Goal: Information Seeking & Learning: Learn about a topic

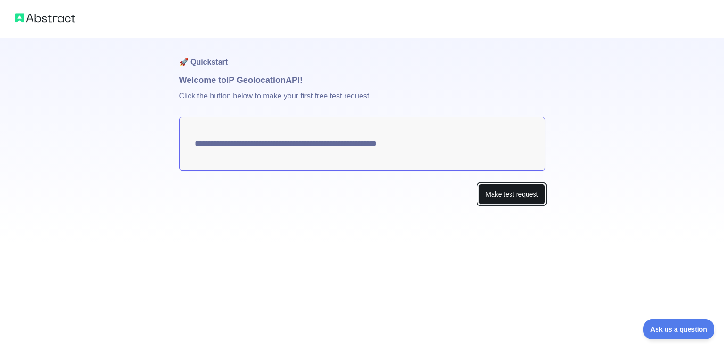
click at [524, 197] on button "Make test request" at bounding box center [512, 194] width 67 height 21
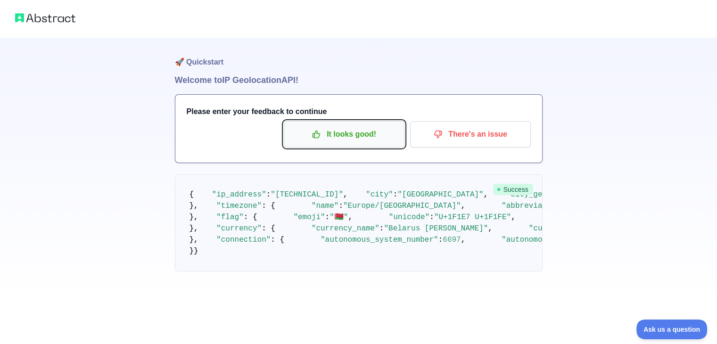
click at [350, 137] on p "It looks good!" at bounding box center [344, 134] width 107 height 16
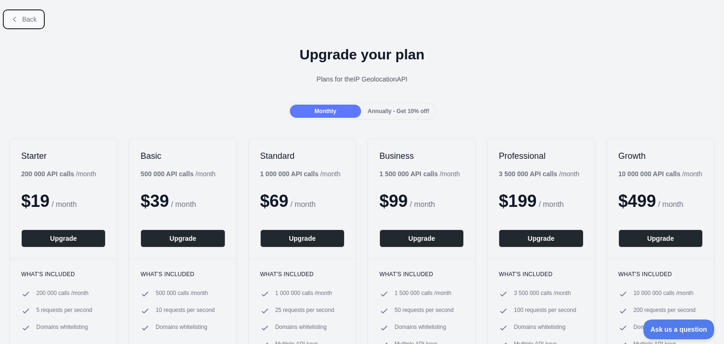
click at [24, 20] on span "Back" at bounding box center [29, 20] width 15 height 8
click at [21, 18] on button "Back" at bounding box center [24, 19] width 38 height 16
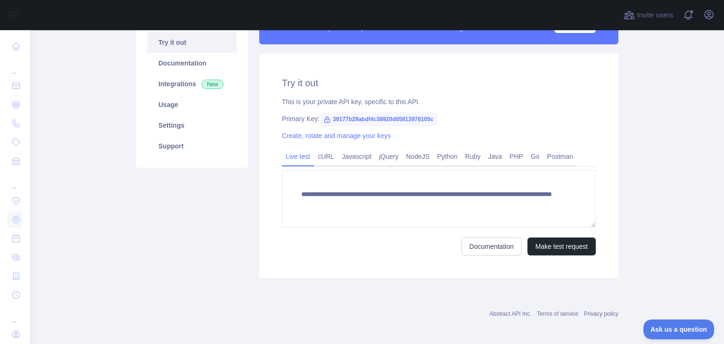
scroll to position [103, 0]
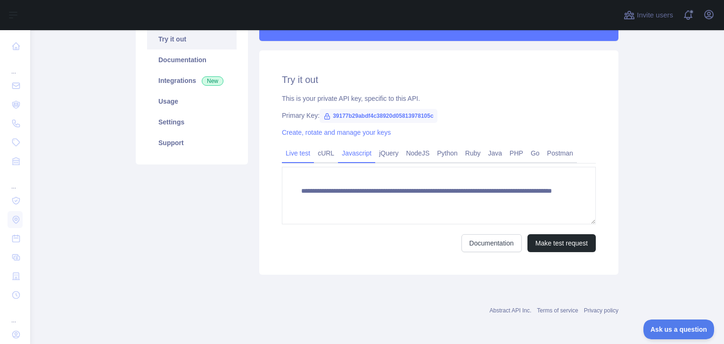
click at [360, 156] on link "Javascript" at bounding box center [356, 153] width 37 height 15
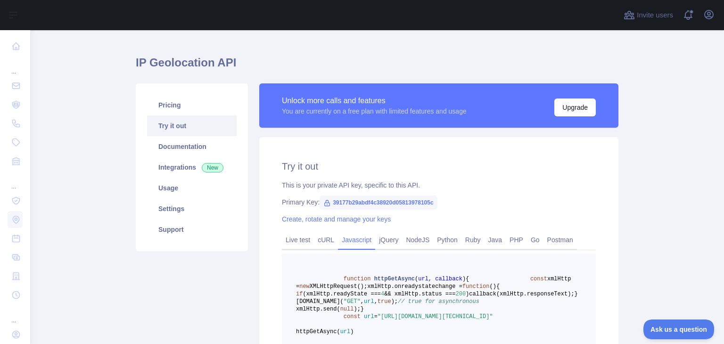
scroll to position [0, 0]
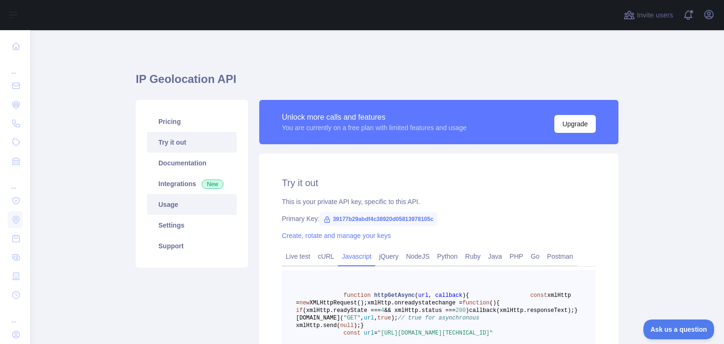
click at [172, 205] on link "Usage" at bounding box center [192, 204] width 90 height 21
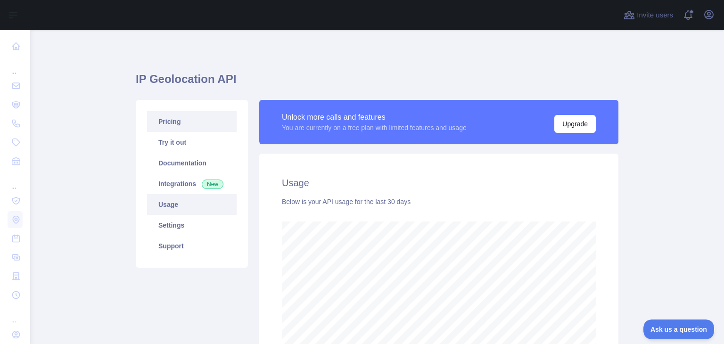
click at [186, 125] on link "Pricing" at bounding box center [192, 121] width 90 height 21
